Goal: Transaction & Acquisition: Purchase product/service

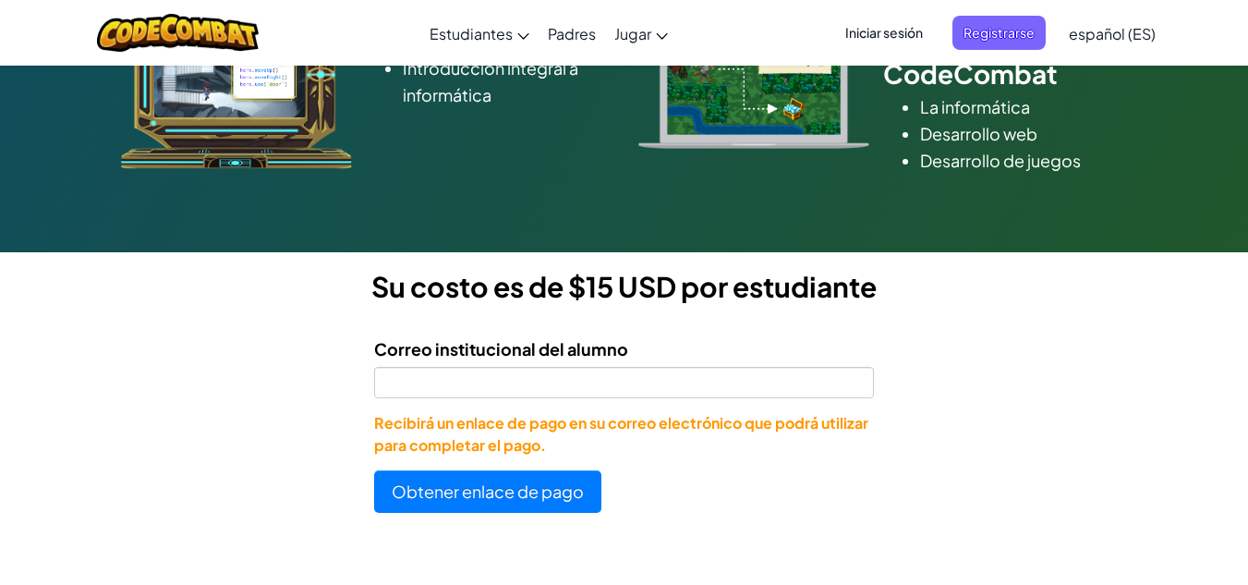
scroll to position [395, 0]
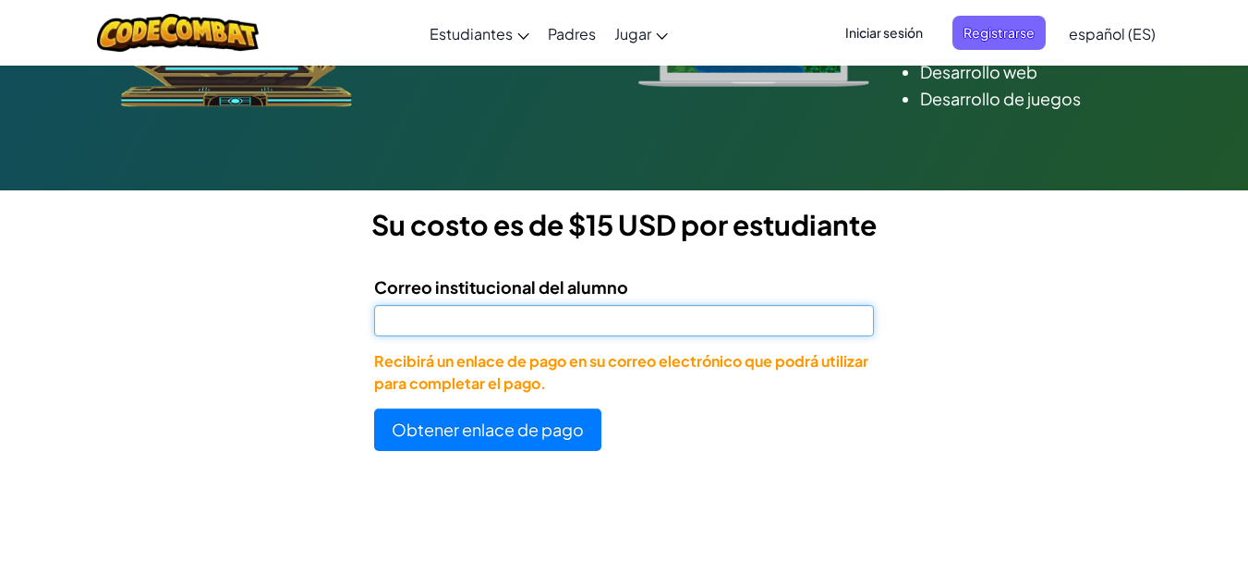
click at [597, 330] on input "Correo institucional del alumno" at bounding box center [623, 320] width 499 height 31
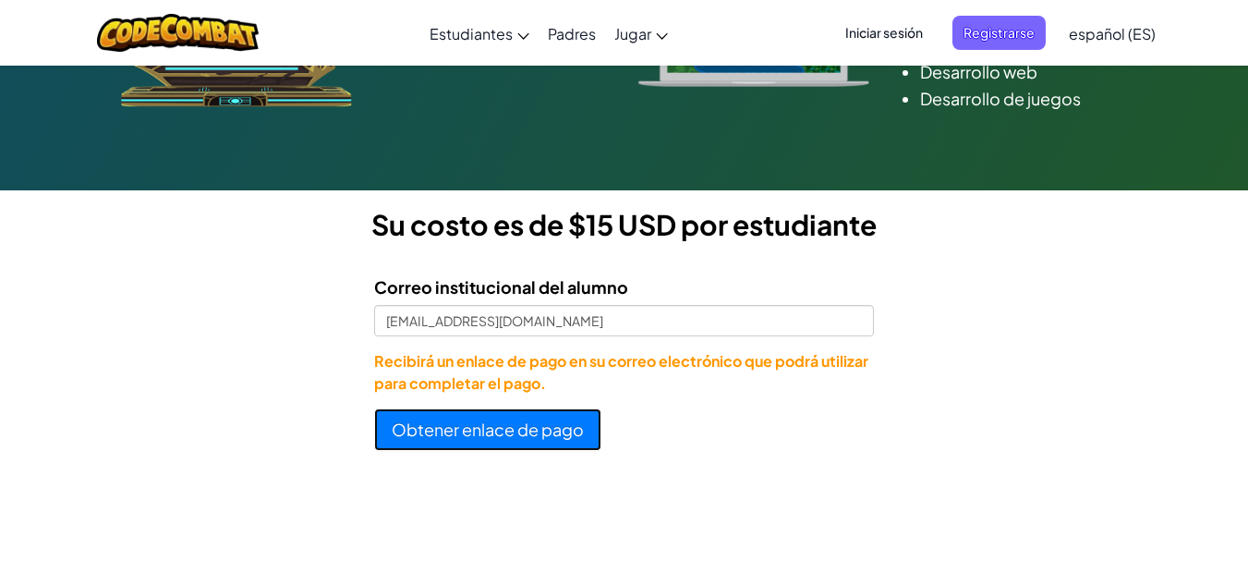
click at [500, 427] on button "Obtener enlace de pago" at bounding box center [487, 429] width 227 height 43
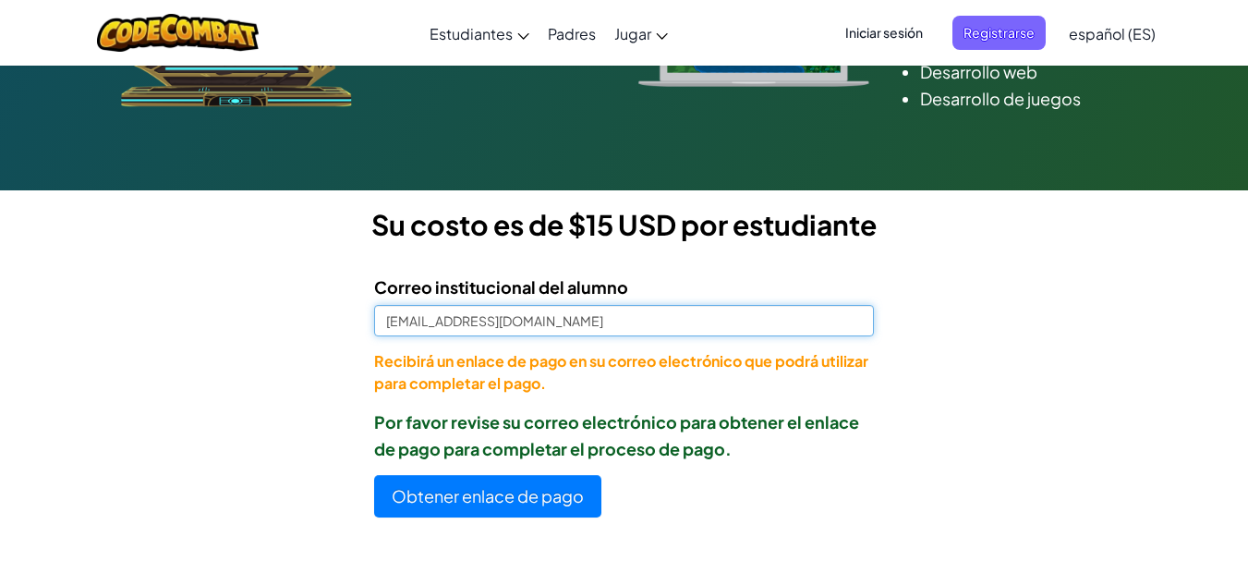
click at [560, 324] on input "[EMAIL_ADDRESS][DOMAIN_NAME]" at bounding box center [623, 320] width 499 height 31
type input "a"
paste input "email"
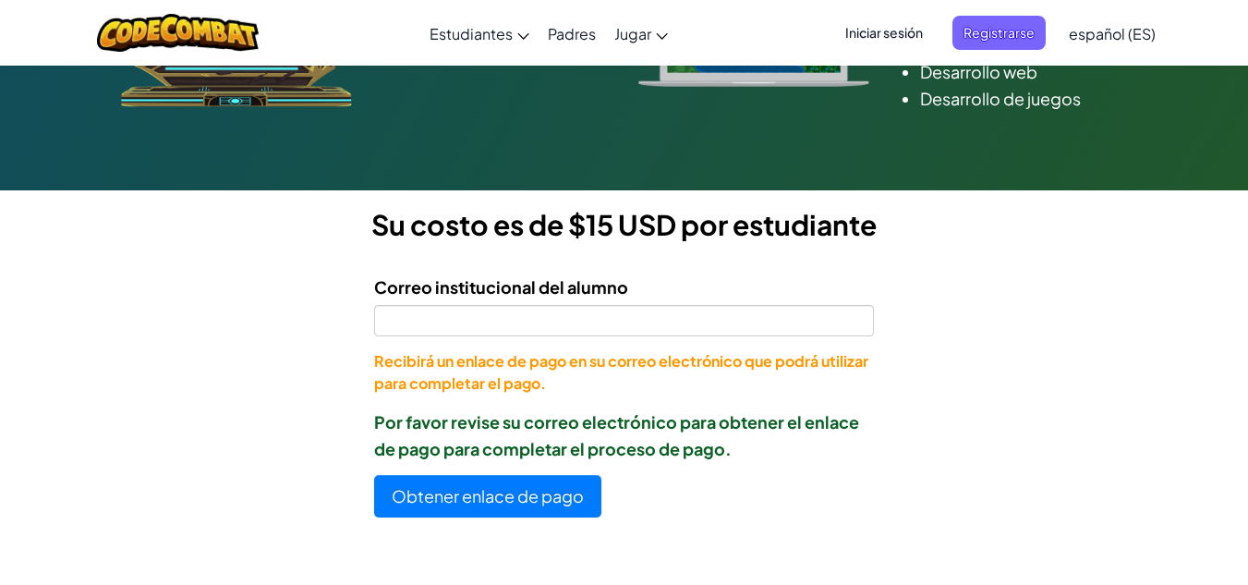
click at [438, 386] on p "Recibirá un enlace de pago en su correo electrónico que podrá utilizar para com…" at bounding box center [623, 372] width 499 height 44
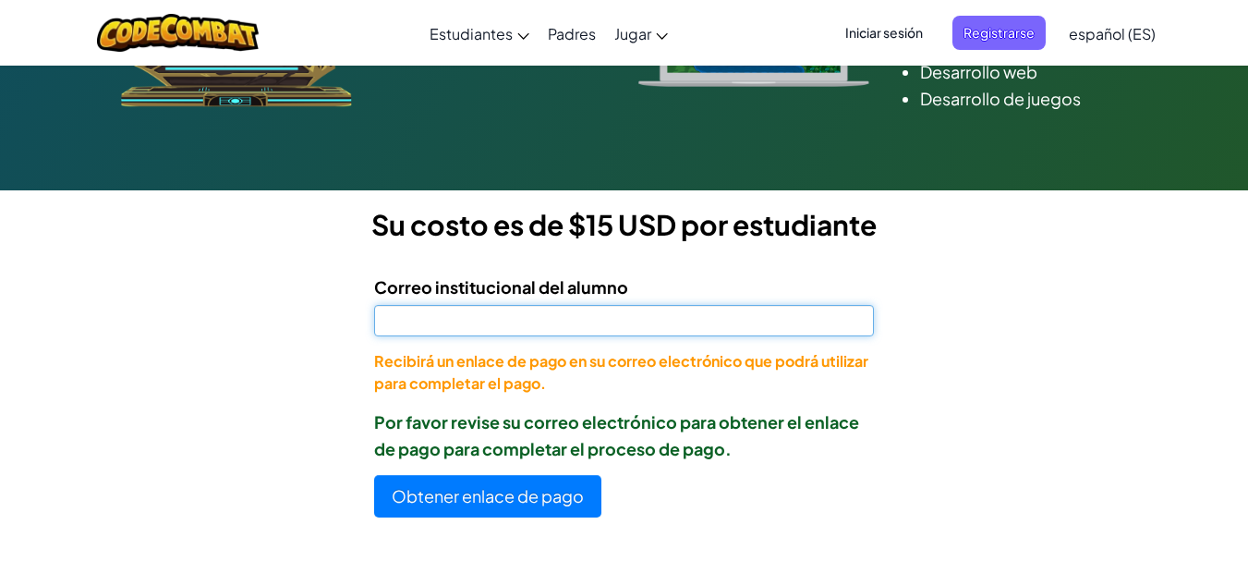
click at [431, 320] on input "Correo institucional del alumno" at bounding box center [623, 320] width 499 height 31
click at [400, 324] on input "[EMAIL_ADDRESS][DOMAIN_NAME]" at bounding box center [623, 320] width 499 height 31
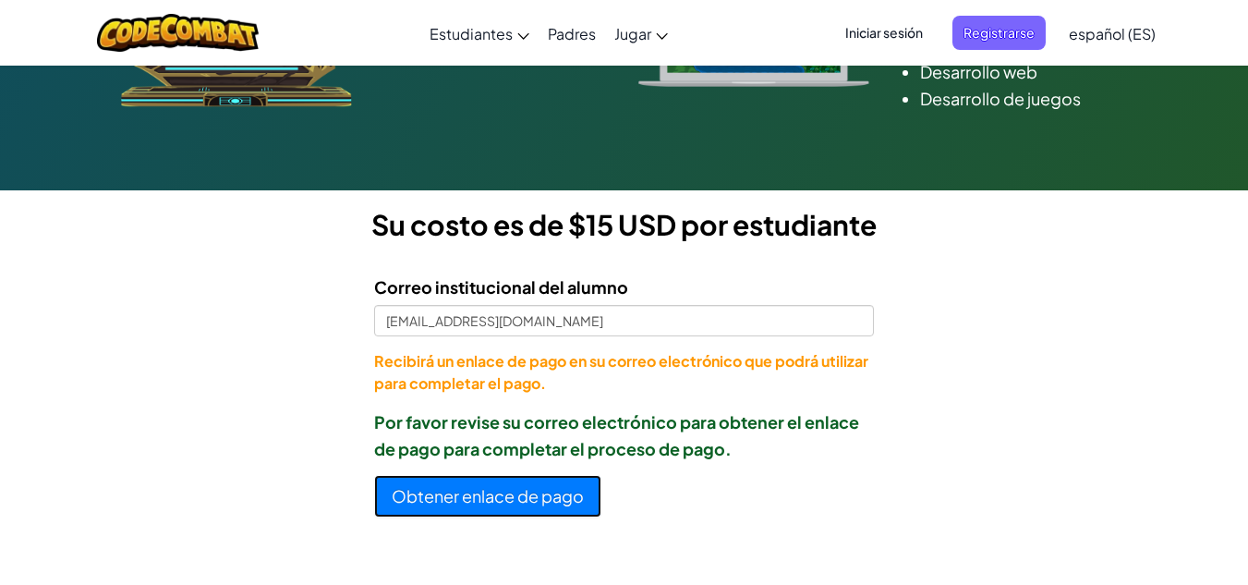
click at [440, 494] on button "Obtener enlace de pago" at bounding box center [487, 496] width 227 height 43
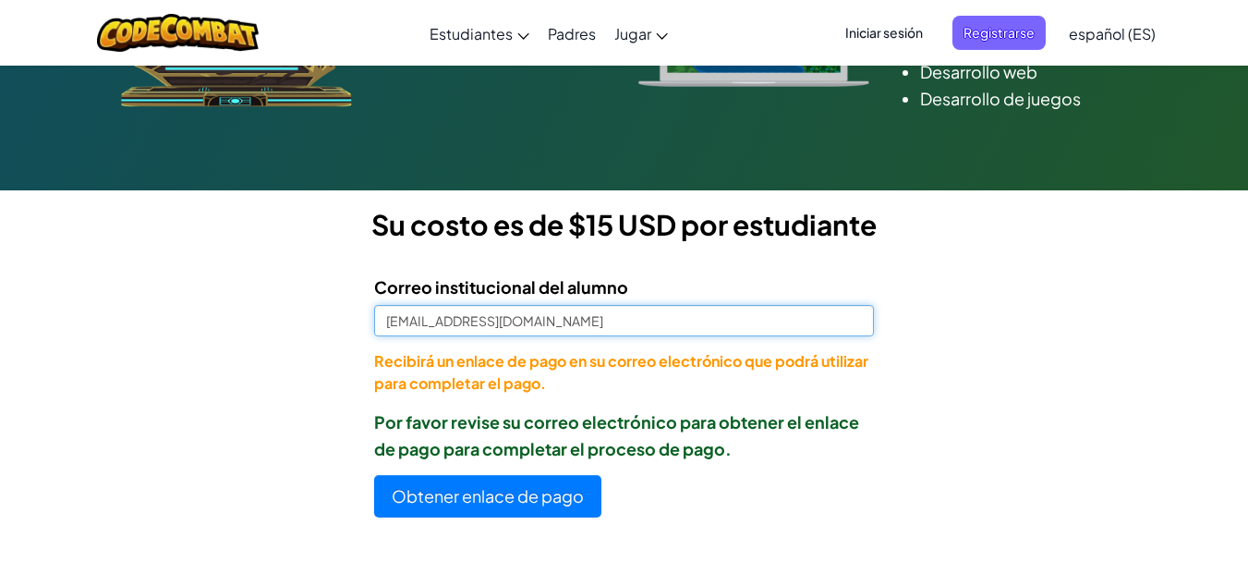
click at [390, 314] on input "[EMAIL_ADDRESS][DOMAIN_NAME]" at bounding box center [623, 320] width 499 height 31
type input "[EMAIL_ADDRESS][DOMAIN_NAME]"
click at [552, 317] on input "[EMAIL_ADDRESS][DOMAIN_NAME]" at bounding box center [623, 320] width 499 height 31
click at [389, 330] on input "[EMAIL_ADDRESS][DOMAIN_NAME]" at bounding box center [623, 320] width 499 height 31
